Goal: Navigation & Orientation: Find specific page/section

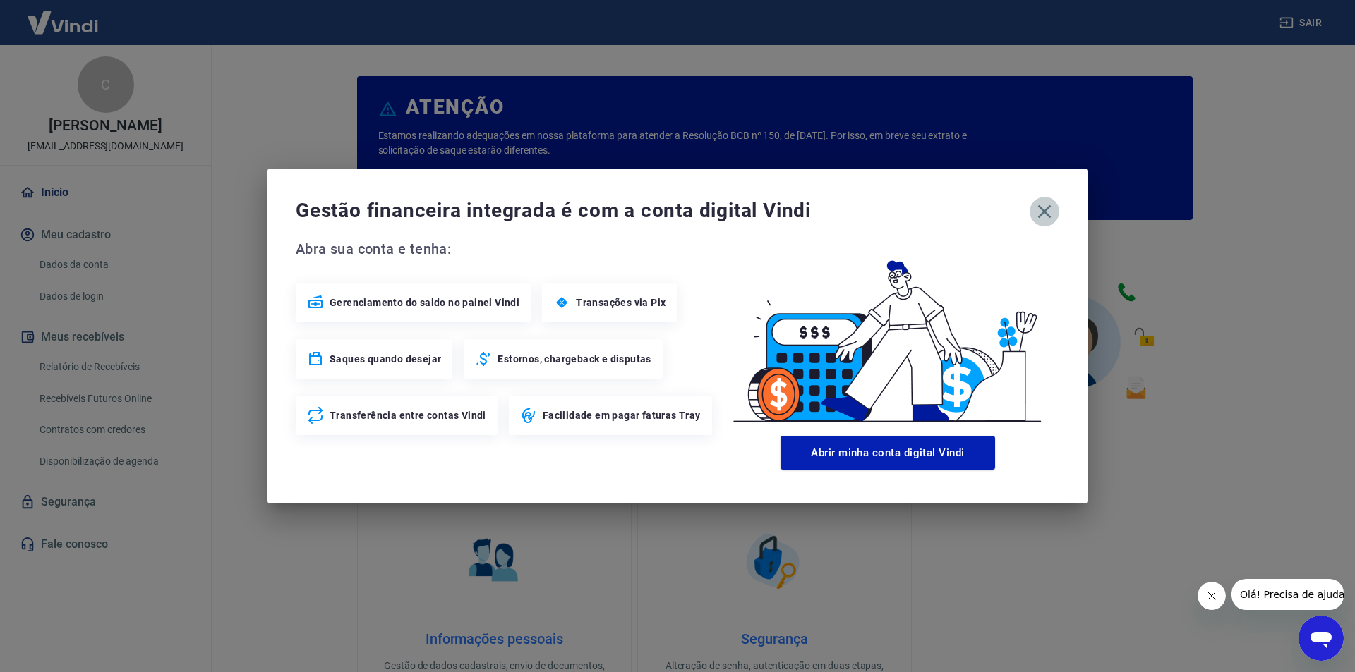
click at [1046, 206] on icon "button" at bounding box center [1044, 211] width 23 height 23
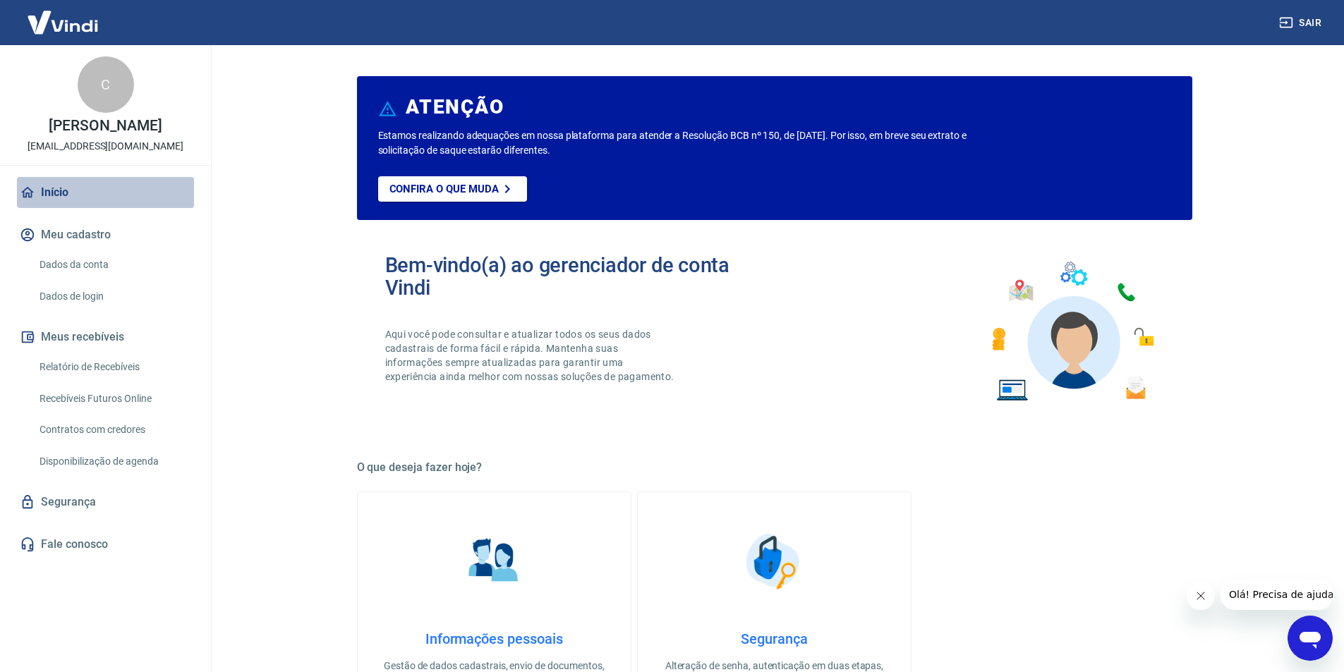
click at [56, 188] on link "Início" at bounding box center [105, 192] width 177 height 31
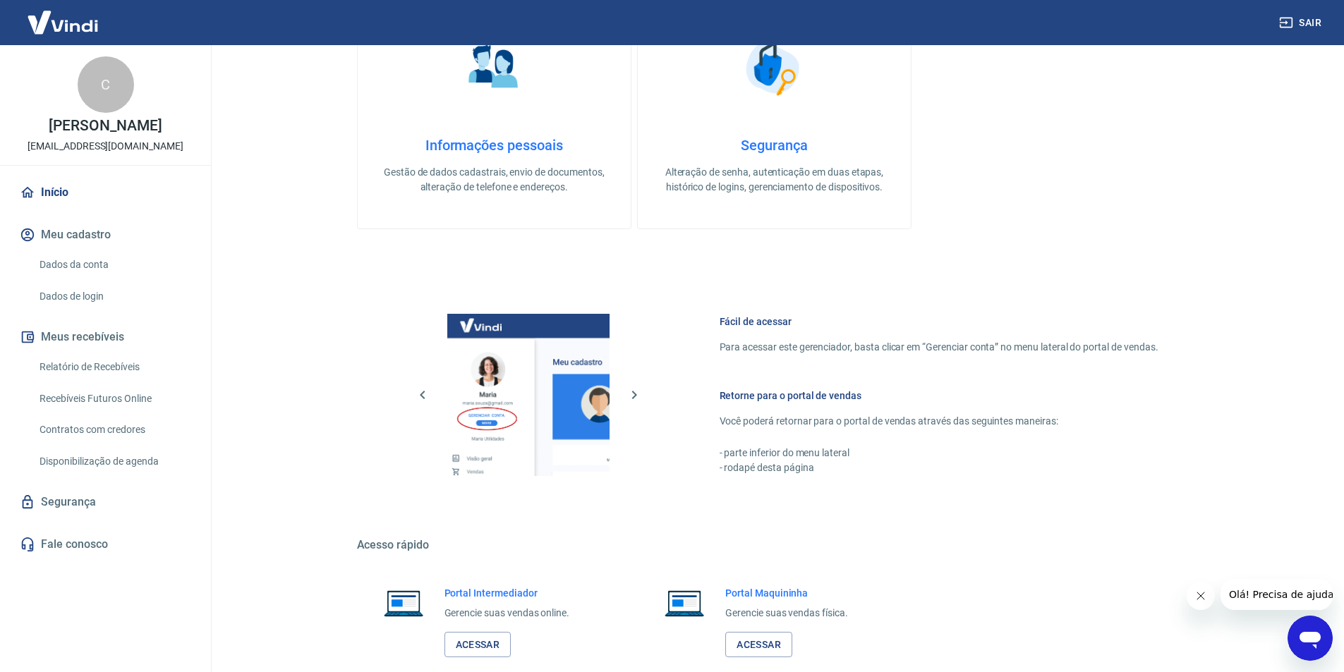
scroll to position [574, 0]
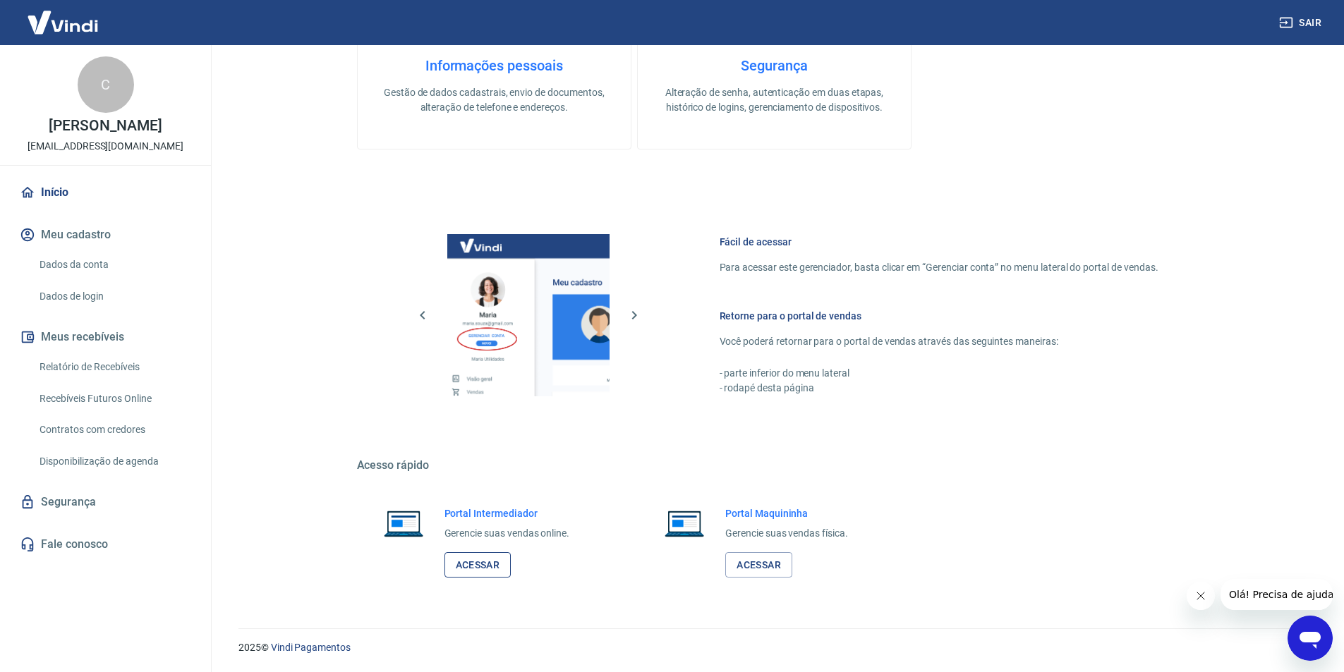
click at [480, 567] on link "Acessar" at bounding box center [477, 565] width 67 height 26
